Goal: Navigation & Orientation: Find specific page/section

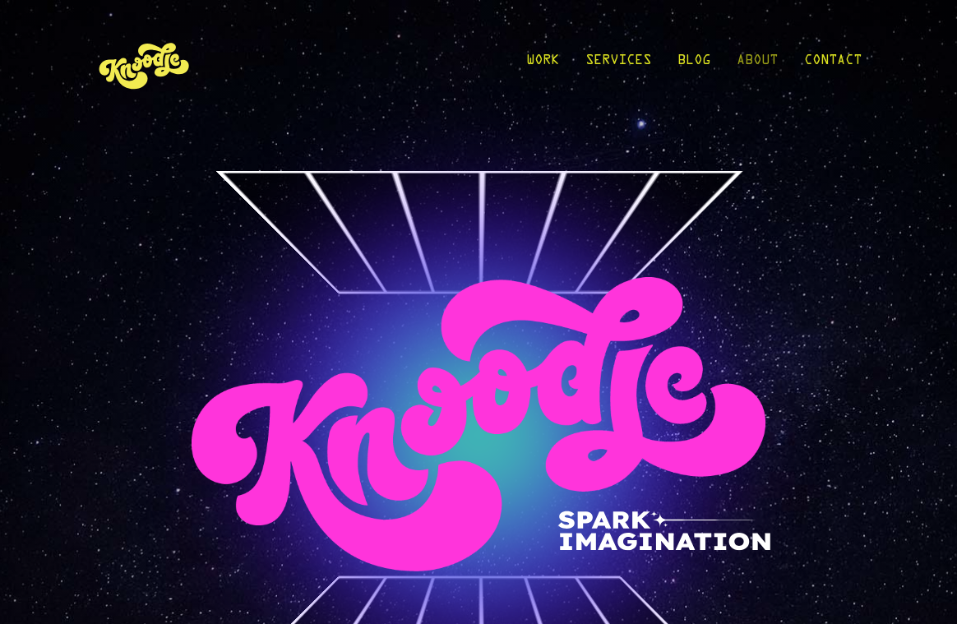
click at [756, 59] on link "About" at bounding box center [756, 64] width 41 height 76
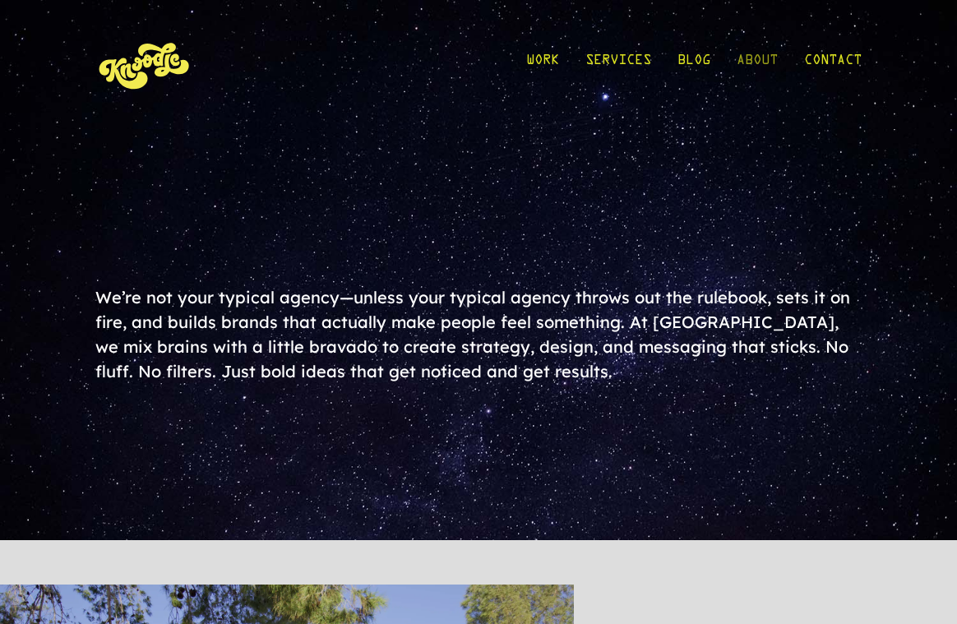
click at [758, 55] on link "About" at bounding box center [756, 64] width 41 height 76
